Goal: Task Accomplishment & Management: Manage account settings

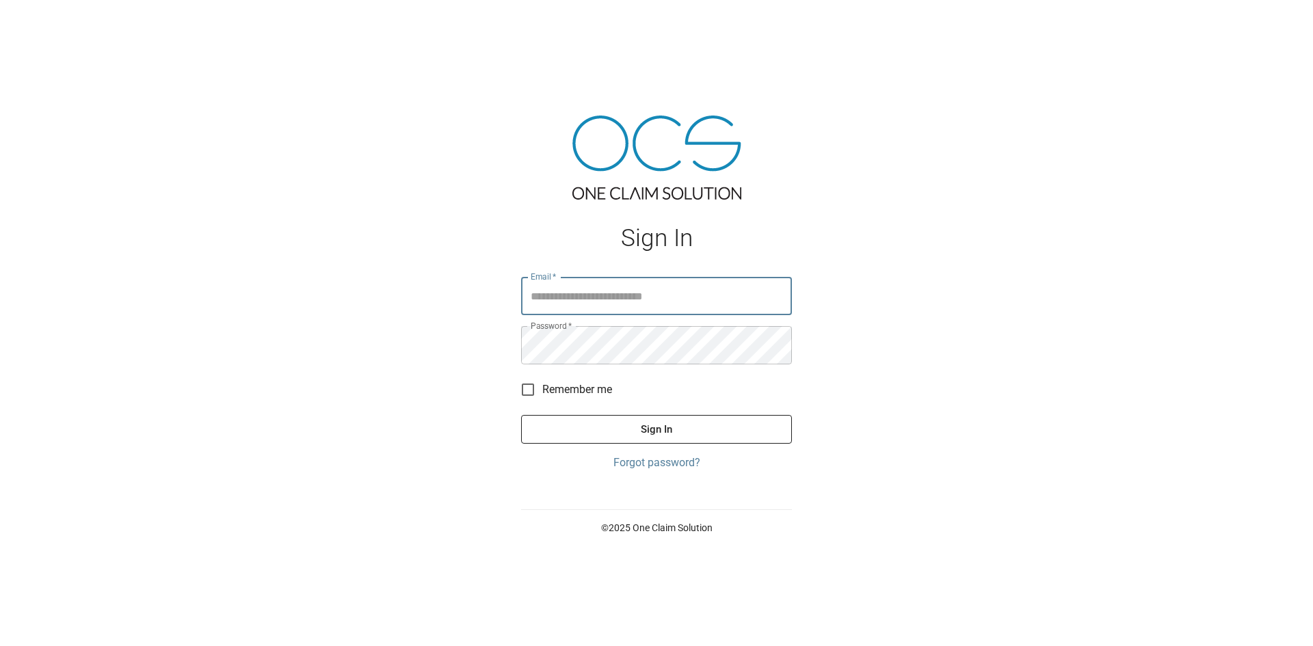
type input "**********"
click at [687, 427] on button "Sign In" at bounding box center [656, 429] width 271 height 29
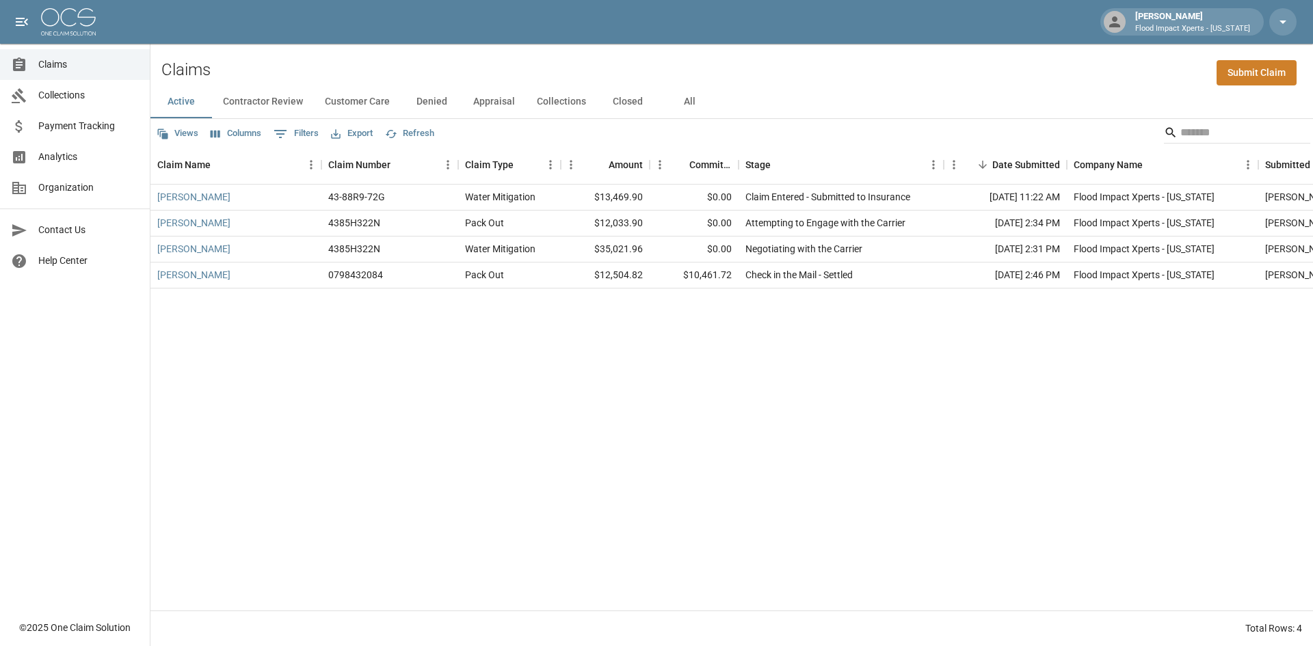
click at [264, 101] on button "Contractor Review" at bounding box center [263, 101] width 102 height 33
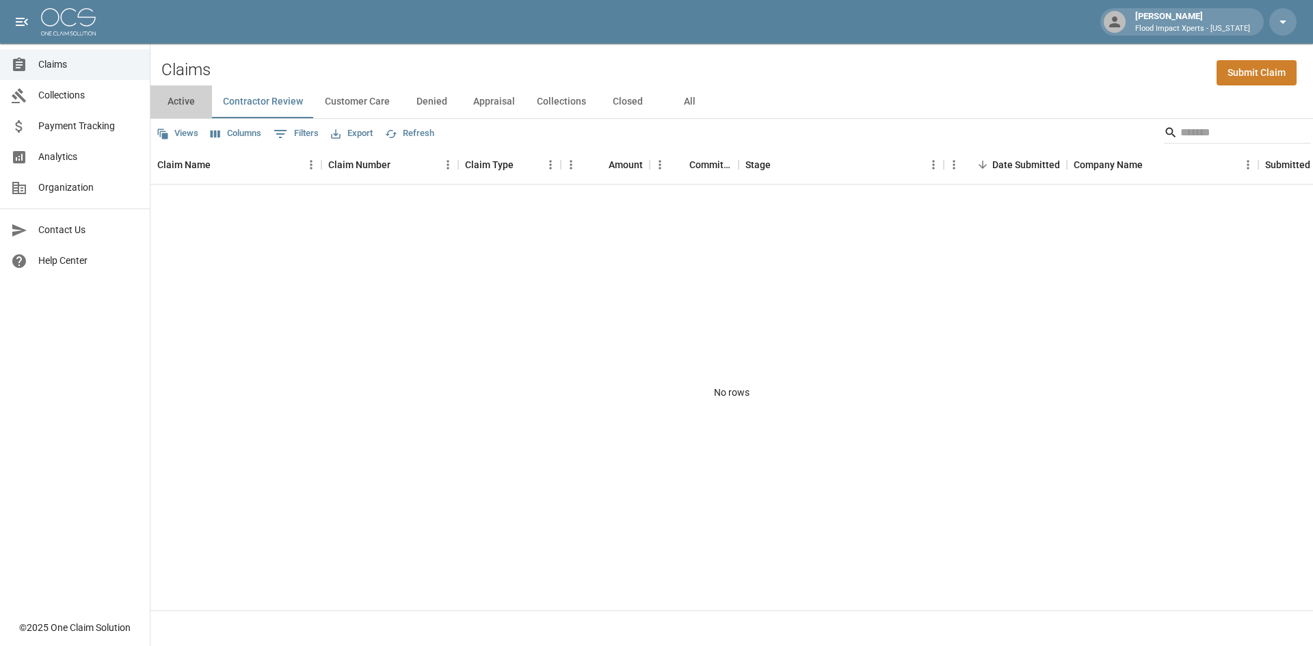
click at [179, 104] on button "Active" at bounding box center [181, 101] width 62 height 33
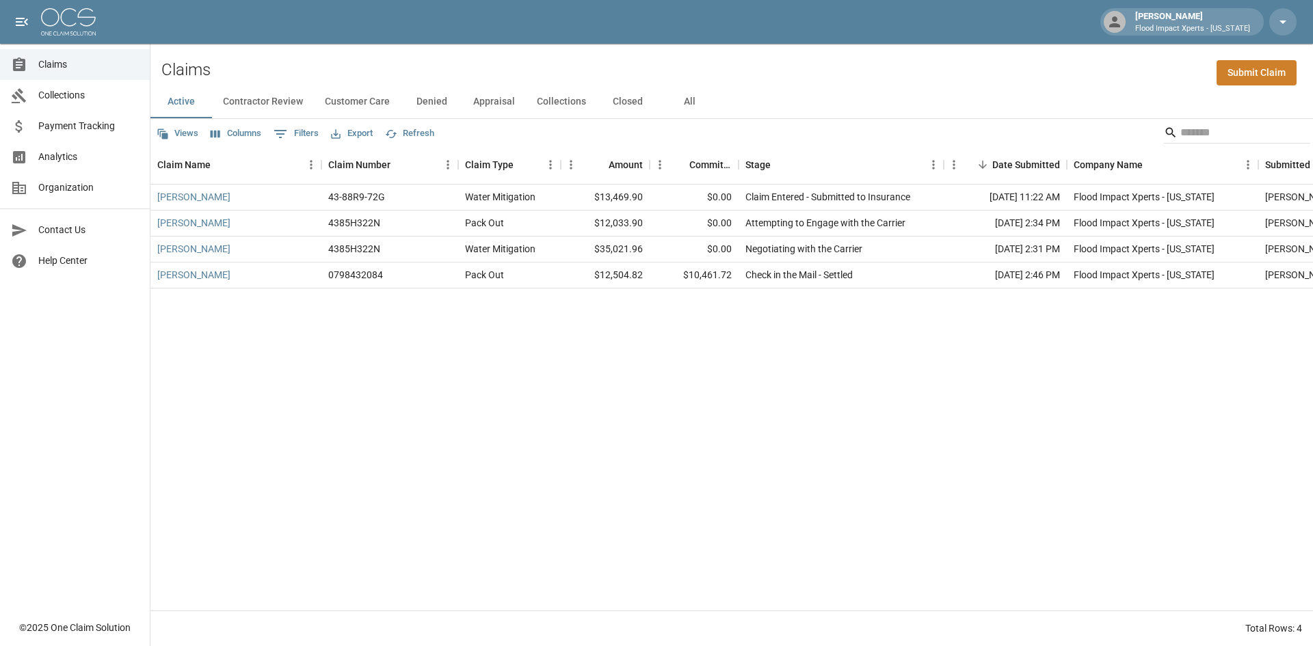
click at [362, 105] on button "Customer Care" at bounding box center [357, 101] width 87 height 33
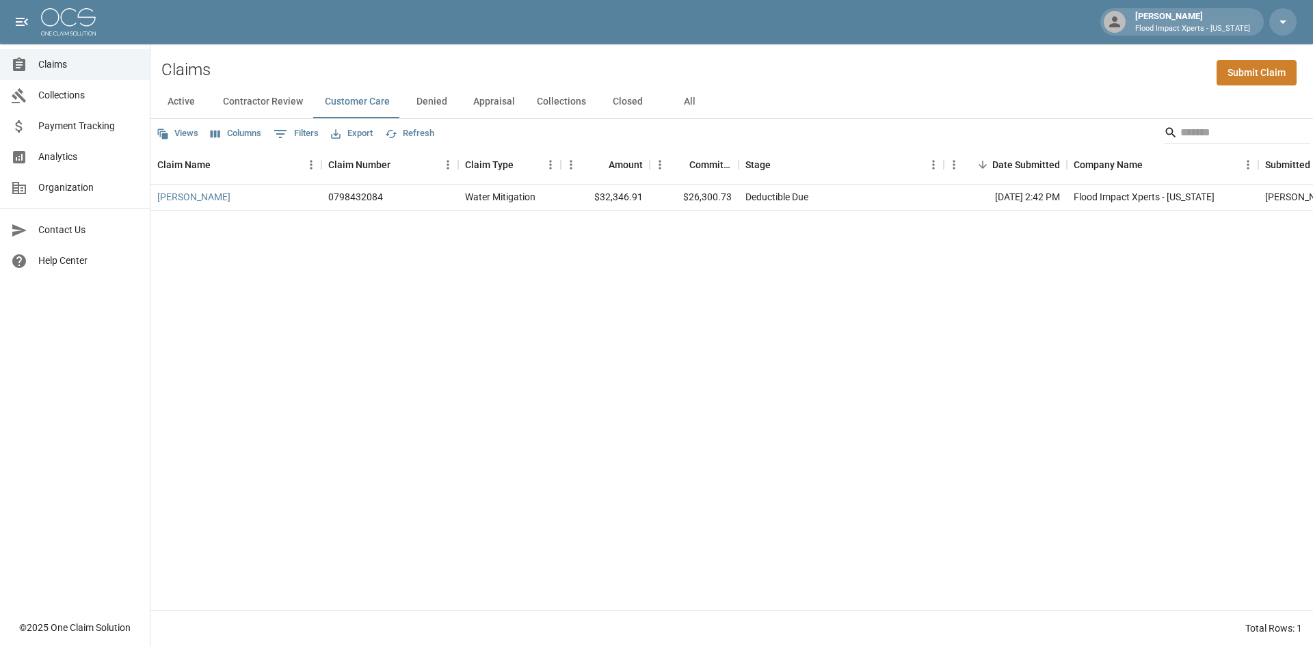
click at [442, 105] on button "Denied" at bounding box center [432, 101] width 62 height 33
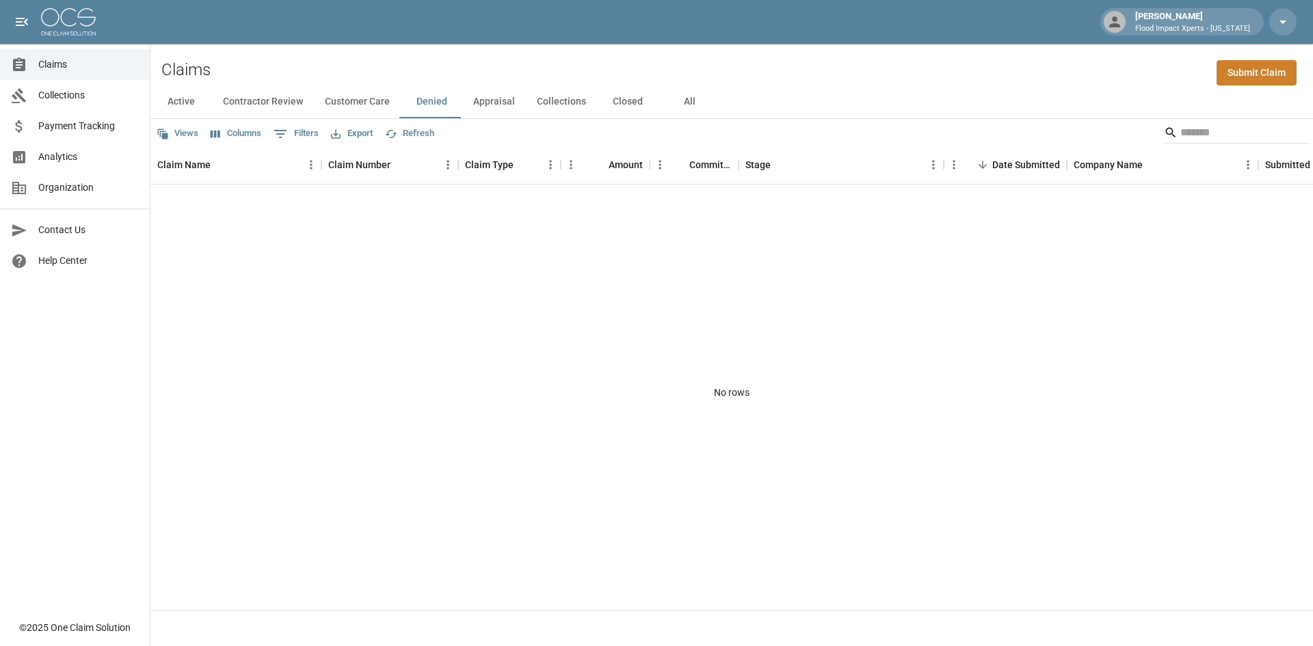
click at [481, 101] on button "Appraisal" at bounding box center [494, 101] width 64 height 33
click at [192, 105] on button "Active" at bounding box center [181, 101] width 62 height 33
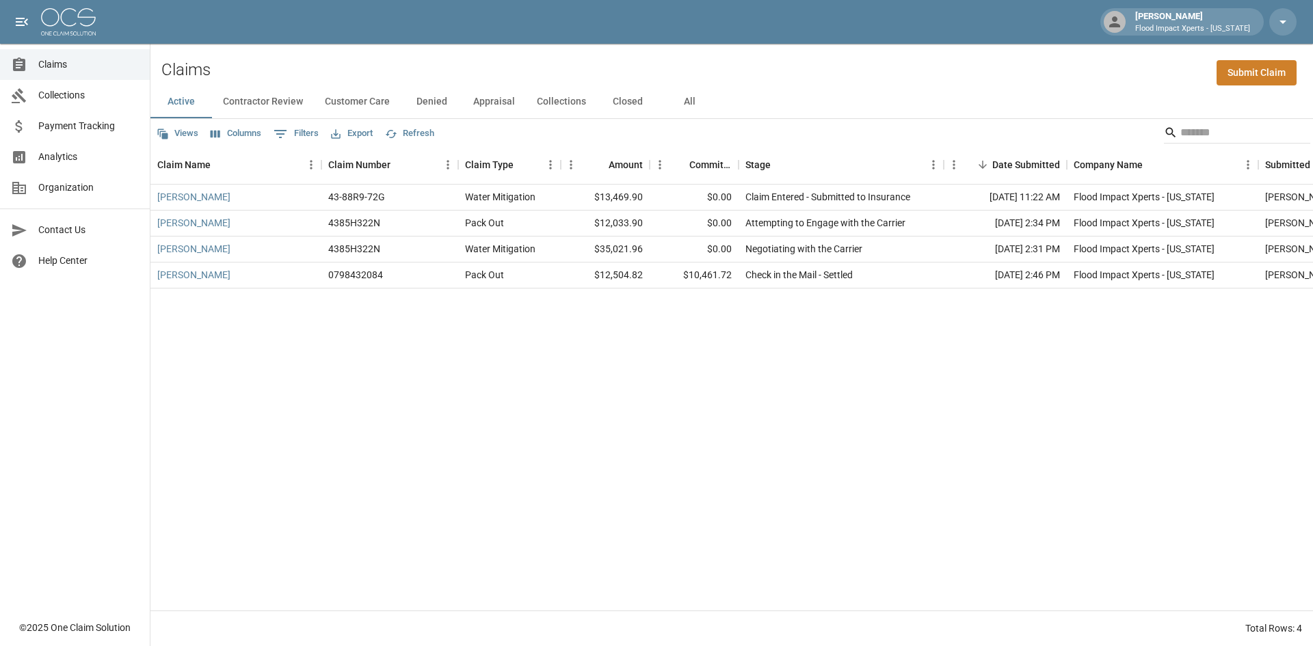
click at [570, 108] on button "Collections" at bounding box center [561, 101] width 71 height 33
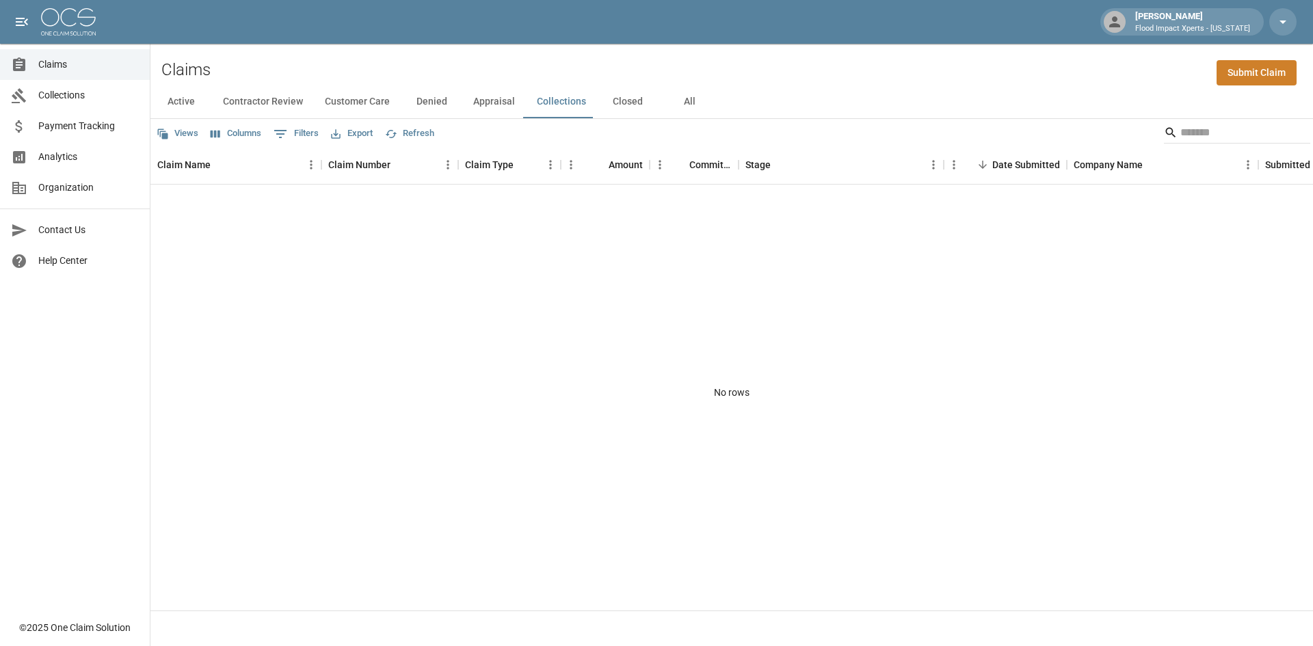
click at [617, 103] on button "Closed" at bounding box center [628, 101] width 62 height 33
click at [183, 107] on button "Active" at bounding box center [181, 101] width 62 height 33
